Goal: Transaction & Acquisition: Purchase product/service

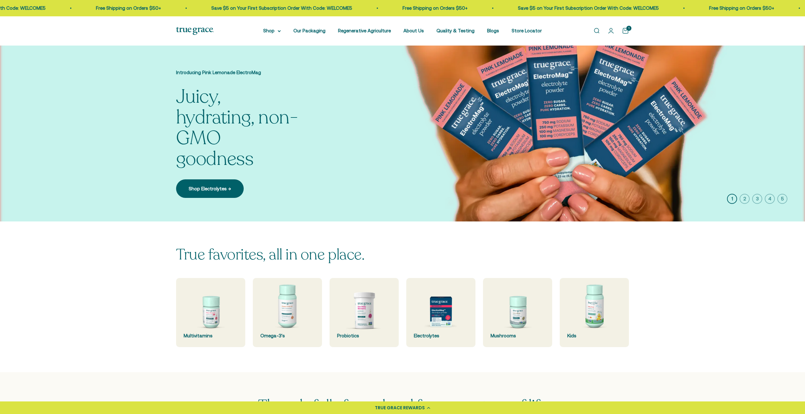
click at [744, 197] on icon "button" at bounding box center [745, 199] width 10 height 10
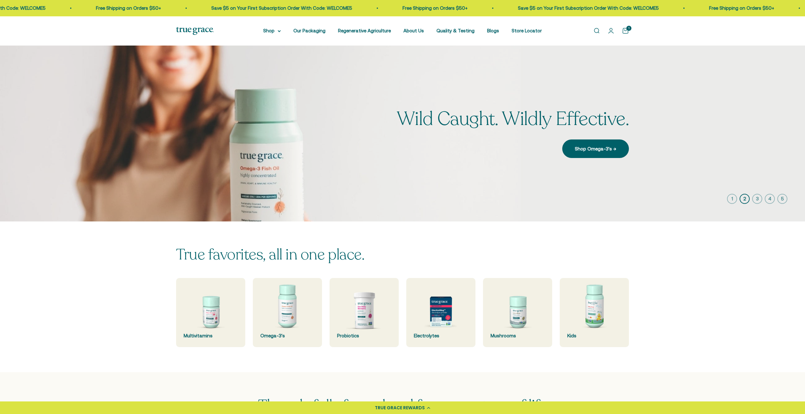
click at [756, 197] on icon "button" at bounding box center [757, 199] width 10 height 10
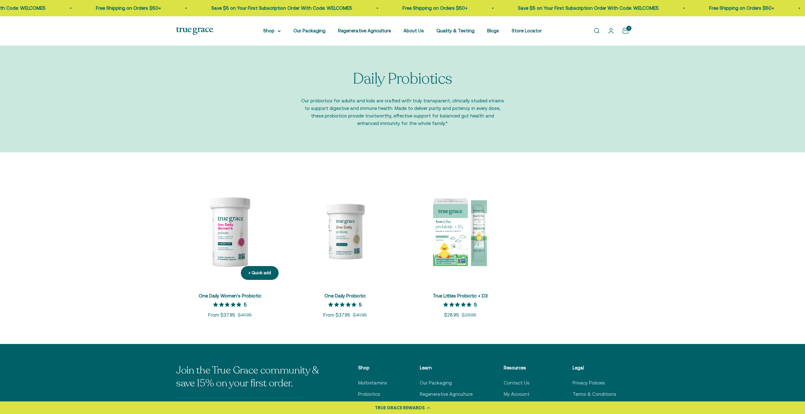
click at [228, 230] on img at bounding box center [230, 232] width 108 height 108
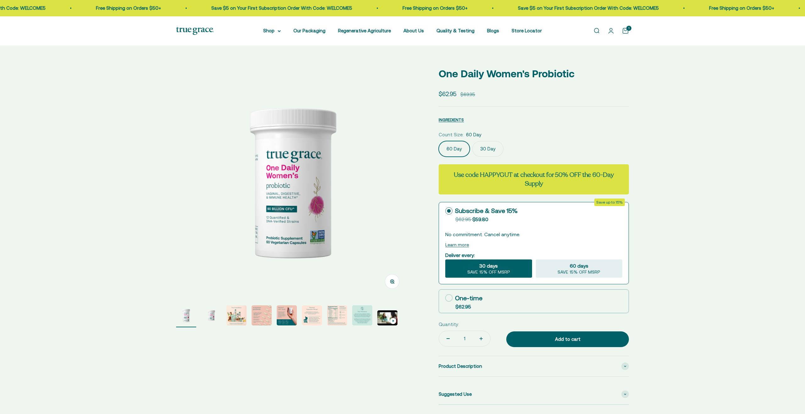
select select "3"
